Goal: Task Accomplishment & Management: Complete application form

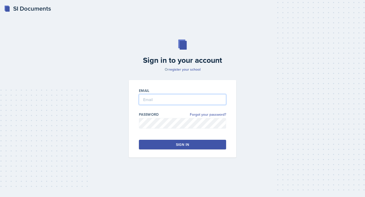
click at [160, 98] on input "email" at bounding box center [182, 99] width 87 height 11
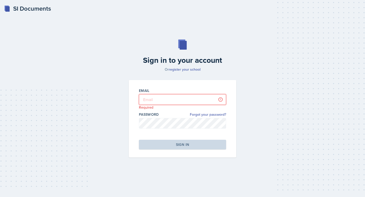
type input "[EMAIL_ADDRESS][PERSON_NAME][DOMAIN_NAME]"
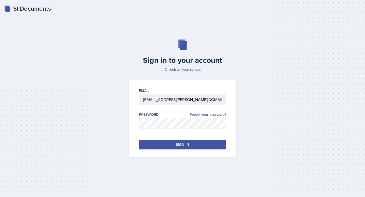
click at [163, 150] on div "Email [PERSON_NAME][EMAIL_ADDRESS][PERSON_NAME][DOMAIN_NAME] Password Forgot yo…" at bounding box center [183, 119] width 108 height 78
click at [163, 145] on button "Sign in" at bounding box center [182, 145] width 87 height 10
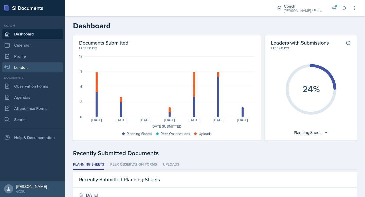
click at [25, 63] on link "Leaders" at bounding box center [32, 67] width 61 height 10
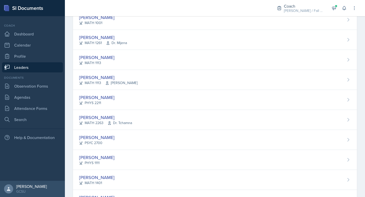
scroll to position [181, 0]
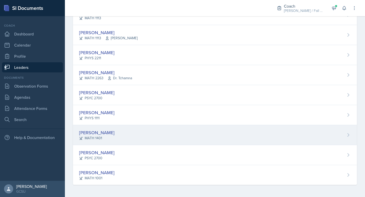
click at [114, 140] on div "[PERSON_NAME] MATH 1401" at bounding box center [215, 135] width 284 height 20
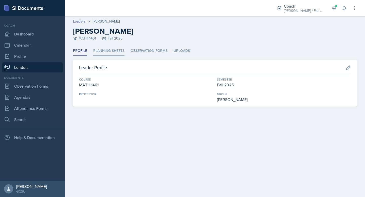
click at [110, 54] on li "Planning Sheets" at bounding box center [108, 51] width 31 height 10
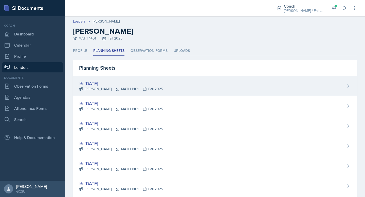
click at [187, 87] on div "Sep 16th, 2025 Jennings Turk MATH 1401 Fall 2025" at bounding box center [215, 86] width 284 height 20
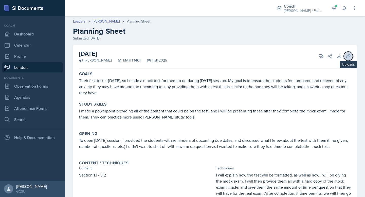
click at [349, 58] on icon at bounding box center [348, 56] width 5 height 5
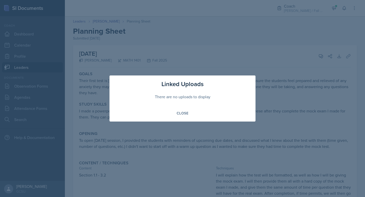
click at [271, 106] on div at bounding box center [182, 98] width 365 height 197
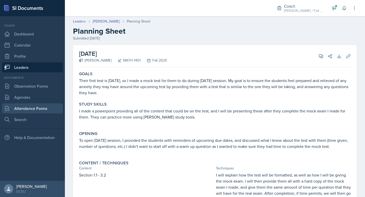
click at [31, 111] on link "Attendance Forms" at bounding box center [32, 108] width 61 height 10
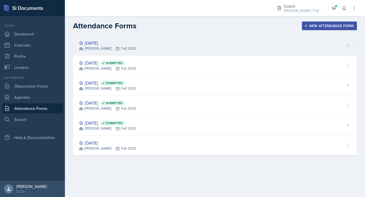
click at [156, 45] on div "Sep 17th, 2025 MAPP Fall 2025" at bounding box center [215, 46] width 284 height 20
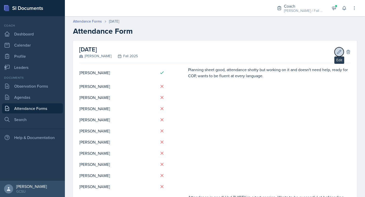
click at [339, 54] on button "Edit" at bounding box center [339, 51] width 9 height 9
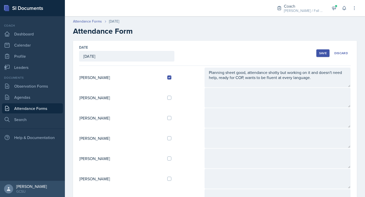
scroll to position [191, 0]
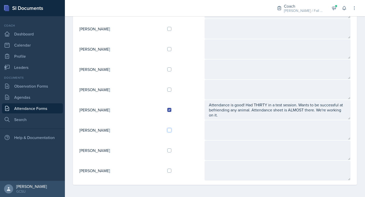
click at [171, 131] on input "checkbox" at bounding box center [169, 130] width 4 height 4
checkbox input "true"
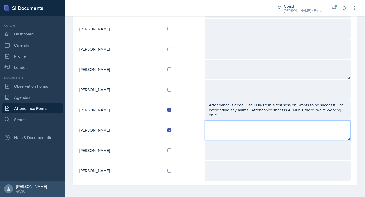
click at [226, 128] on textarea at bounding box center [278, 130] width 146 height 20
click at [244, 131] on textarea at bounding box center [278, 130] width 146 height 20
click at [229, 131] on textarea at bounding box center [278, 130] width 146 height 20
click at [223, 136] on textarea at bounding box center [278, 130] width 146 height 20
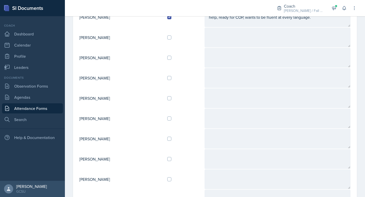
scroll to position [0, 0]
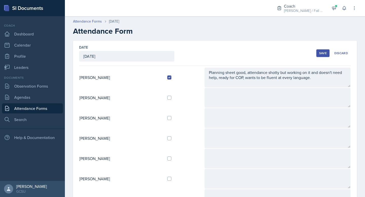
click at [326, 53] on div "Save" at bounding box center [323, 53] width 8 height 4
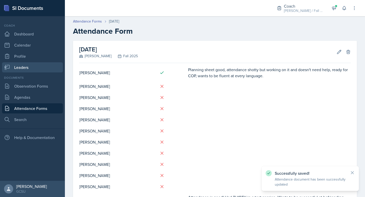
click at [28, 67] on link "Leaders" at bounding box center [32, 67] width 61 height 10
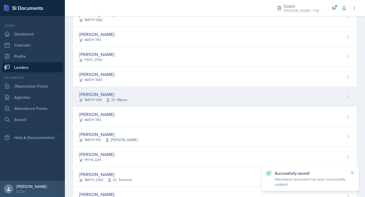
scroll to position [181, 0]
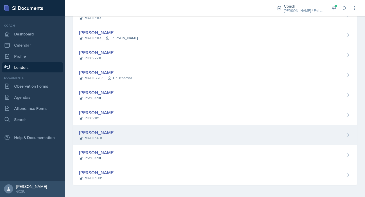
click at [119, 134] on div "[PERSON_NAME] MATH 1401" at bounding box center [215, 135] width 284 height 20
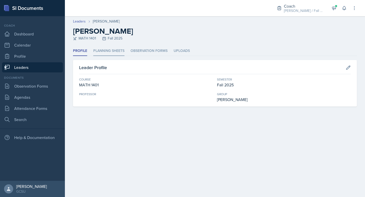
click at [115, 49] on li "Planning Sheets" at bounding box center [108, 51] width 31 height 10
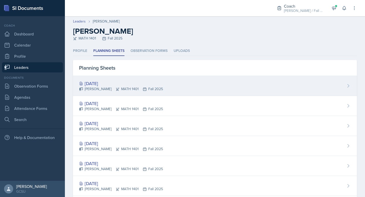
click at [142, 90] on div "Jennings Turk MATH 1401 Fall 2025" at bounding box center [121, 88] width 84 height 5
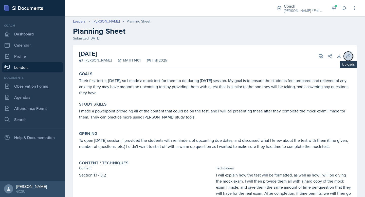
click at [350, 54] on icon at bounding box center [348, 56] width 5 height 5
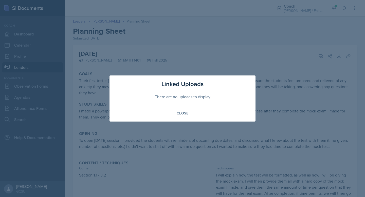
click at [199, 112] on div "Close" at bounding box center [183, 113] width 134 height 9
click at [179, 113] on div "Close" at bounding box center [183, 113] width 12 height 4
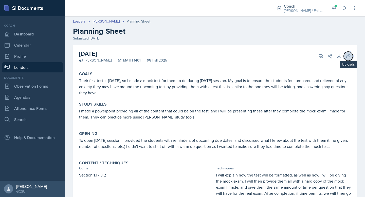
click at [347, 58] on icon at bounding box center [348, 56] width 4 height 4
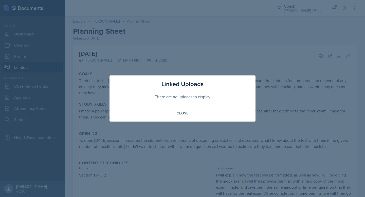
click at [196, 105] on div "There are no uploads to display" at bounding box center [183, 97] width 134 height 16
click at [188, 110] on button "Close" at bounding box center [182, 113] width 18 height 9
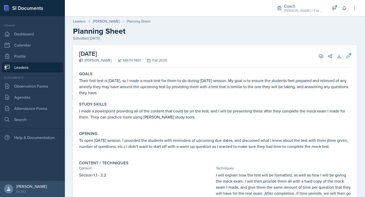
click at [351, 60] on div "[DATE] [PERSON_NAME] MATH 1401 Fall 2025 View Comments Comments Send Share Down…" at bounding box center [215, 56] width 272 height 22
click at [349, 57] on icon at bounding box center [348, 56] width 5 height 5
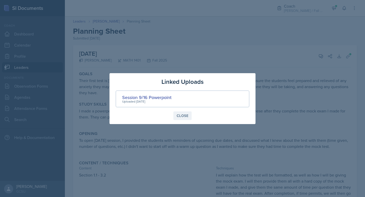
click at [183, 117] on div "Close" at bounding box center [183, 116] width 12 height 4
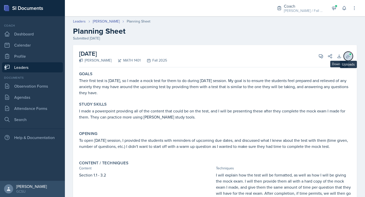
click at [346, 57] on icon at bounding box center [348, 56] width 4 height 4
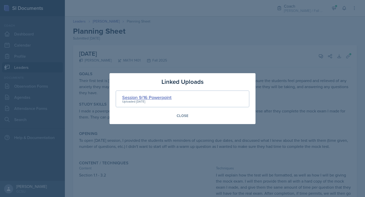
click at [141, 95] on div "Session 9/16 Powerpoint" at bounding box center [146, 97] width 49 height 7
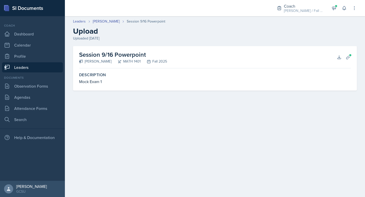
click at [94, 86] on div "Description Mock Exam 1" at bounding box center [215, 79] width 276 height 16
click at [23, 67] on link "Leaders" at bounding box center [32, 67] width 61 height 10
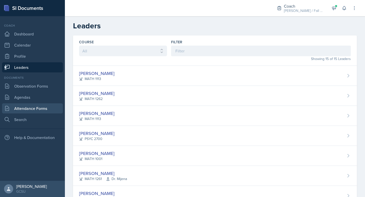
click at [35, 107] on link "Attendance Forms" at bounding box center [32, 108] width 61 height 10
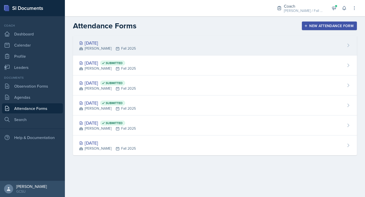
click at [145, 39] on div "Sep 17th, 2025 MAPP Fall 2025" at bounding box center [215, 46] width 284 height 20
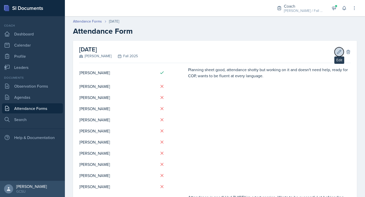
click at [341, 52] on icon at bounding box center [339, 51] width 5 height 5
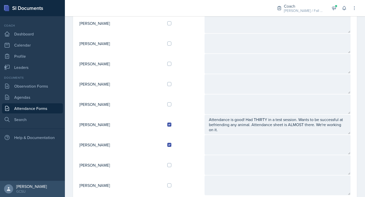
scroll to position [191, 0]
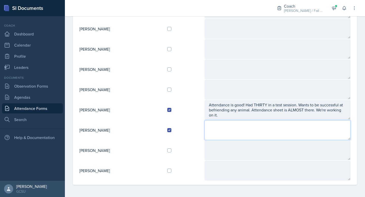
click at [222, 133] on textarea at bounding box center [278, 130] width 146 height 20
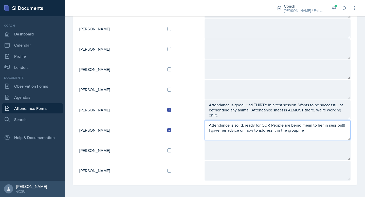
scroll to position [0, 0]
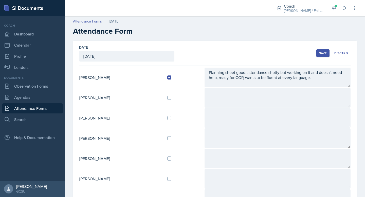
type textarea "Attendance is solid, ready for COP. People are being mean to her in session!!! …"
click at [322, 51] on div "Save" at bounding box center [323, 53] width 8 height 4
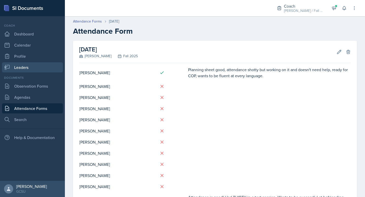
click at [29, 69] on link "Leaders" at bounding box center [32, 67] width 61 height 10
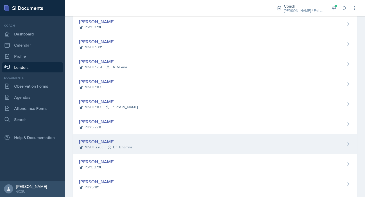
scroll to position [109, 0]
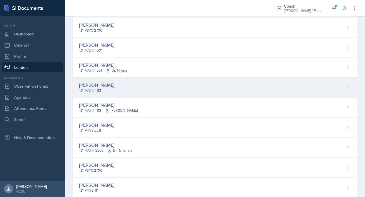
click at [121, 91] on div "Anna Kroll MATH 1113" at bounding box center [215, 88] width 284 height 20
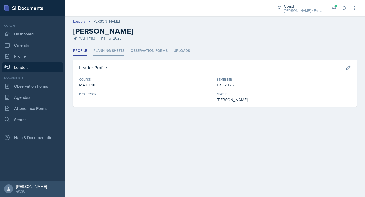
click at [104, 48] on li "Planning Sheets" at bounding box center [108, 51] width 31 height 10
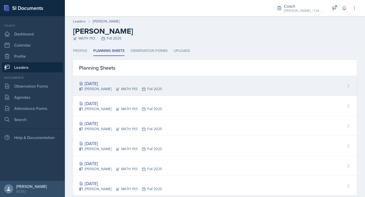
click at [129, 86] on div "Anna Kroll MATH 1113 Fall 2025" at bounding box center [120, 88] width 83 height 5
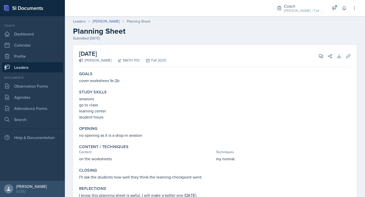
scroll to position [27, 0]
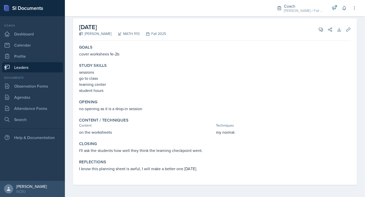
click at [99, 152] on p "I'll ask the students how well they think the learning checkpoint went." at bounding box center [215, 151] width 272 height 6
click at [29, 108] on link "Attendance Forms" at bounding box center [32, 108] width 61 height 10
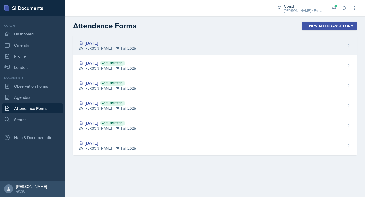
click at [149, 42] on div "Sep 17th, 2025 MAPP Fall 2025" at bounding box center [215, 46] width 284 height 20
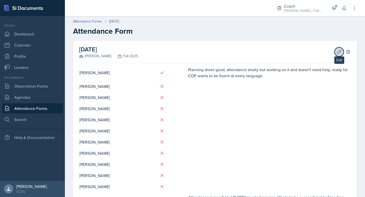
click at [339, 52] on icon at bounding box center [339, 51] width 5 height 5
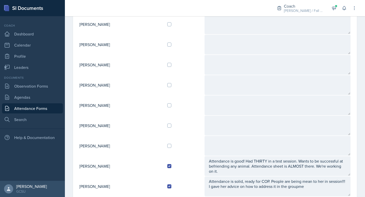
scroll to position [135, 0]
click at [171, 65] on input "checkbox" at bounding box center [169, 65] width 4 height 4
checkbox input "true"
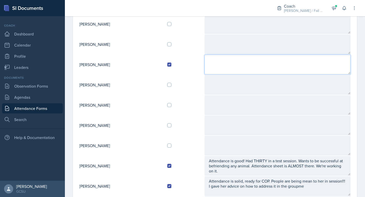
click at [215, 65] on textarea at bounding box center [278, 65] width 146 height 20
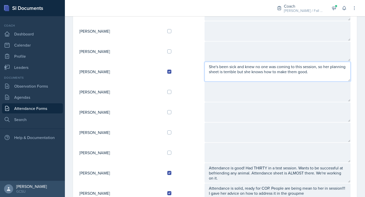
scroll to position [120, 0]
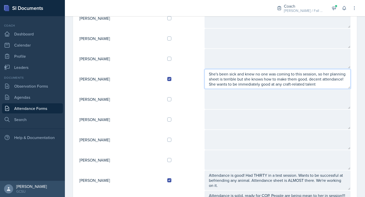
type textarea "She's been sick and knew no one was coming to this session, so her planning she…"
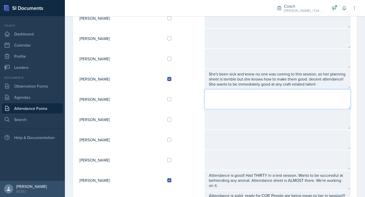
click at [247, 99] on textarea at bounding box center [278, 100] width 146 height 20
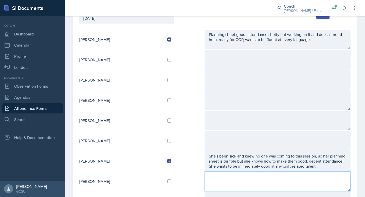
scroll to position [0, 0]
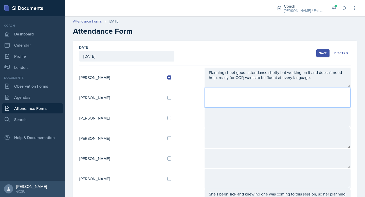
click at [240, 89] on textarea at bounding box center [278, 98] width 146 height 20
click at [236, 100] on textarea at bounding box center [278, 98] width 146 height 20
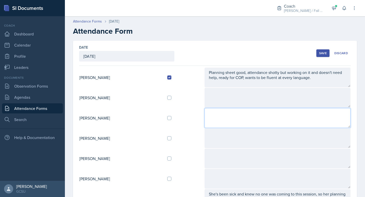
click at [227, 127] on textarea at bounding box center [278, 118] width 146 height 20
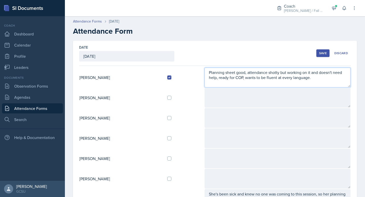
click at [260, 79] on textarea "Planning sheet good, attendance shotty but working on it and doesn't need help,…" at bounding box center [278, 78] width 146 height 20
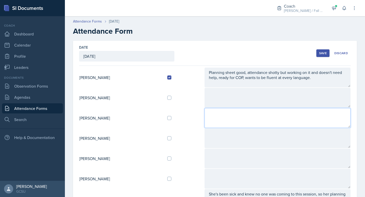
click at [250, 118] on textarea at bounding box center [278, 118] width 146 height 20
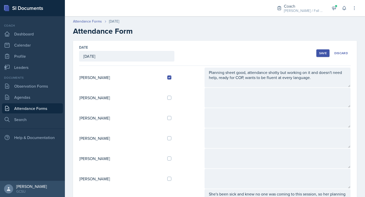
click at [325, 53] on div "Save" at bounding box center [323, 53] width 8 height 4
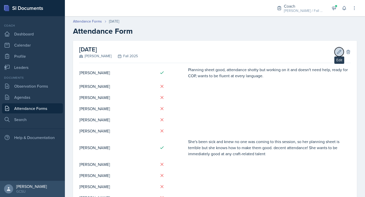
click at [338, 53] on icon at bounding box center [339, 51] width 5 height 5
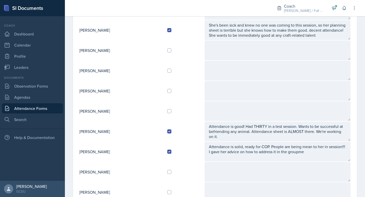
scroll to position [191, 0]
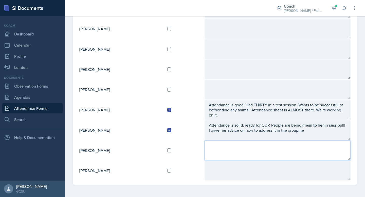
click at [227, 152] on textarea at bounding box center [278, 151] width 146 height 20
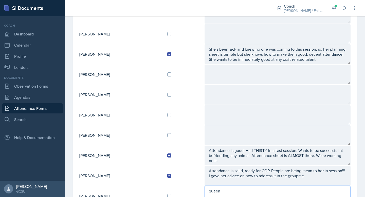
scroll to position [135, 0]
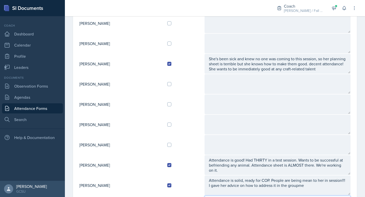
type textarea "queen"
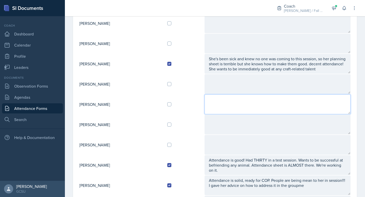
click at [230, 107] on textarea at bounding box center [278, 105] width 146 height 20
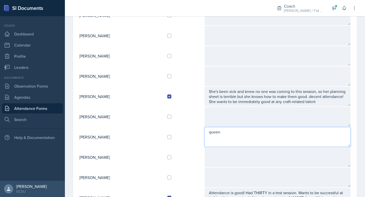
scroll to position [0, 0]
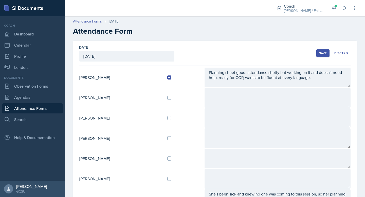
type textarea "queen"
click at [324, 50] on button "Save" at bounding box center [323, 53] width 13 height 8
